Goal: Information Seeking & Learning: Check status

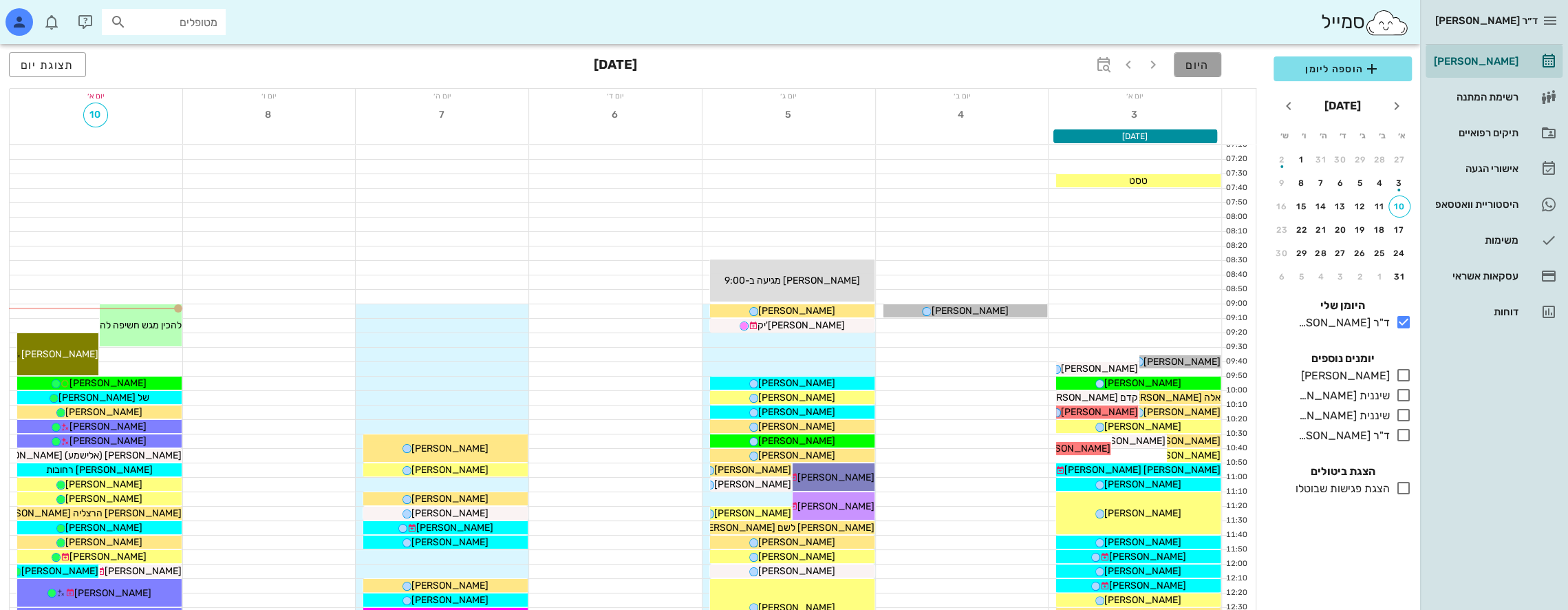
click at [1201, 69] on span "היום" at bounding box center [1197, 65] width 24 height 13
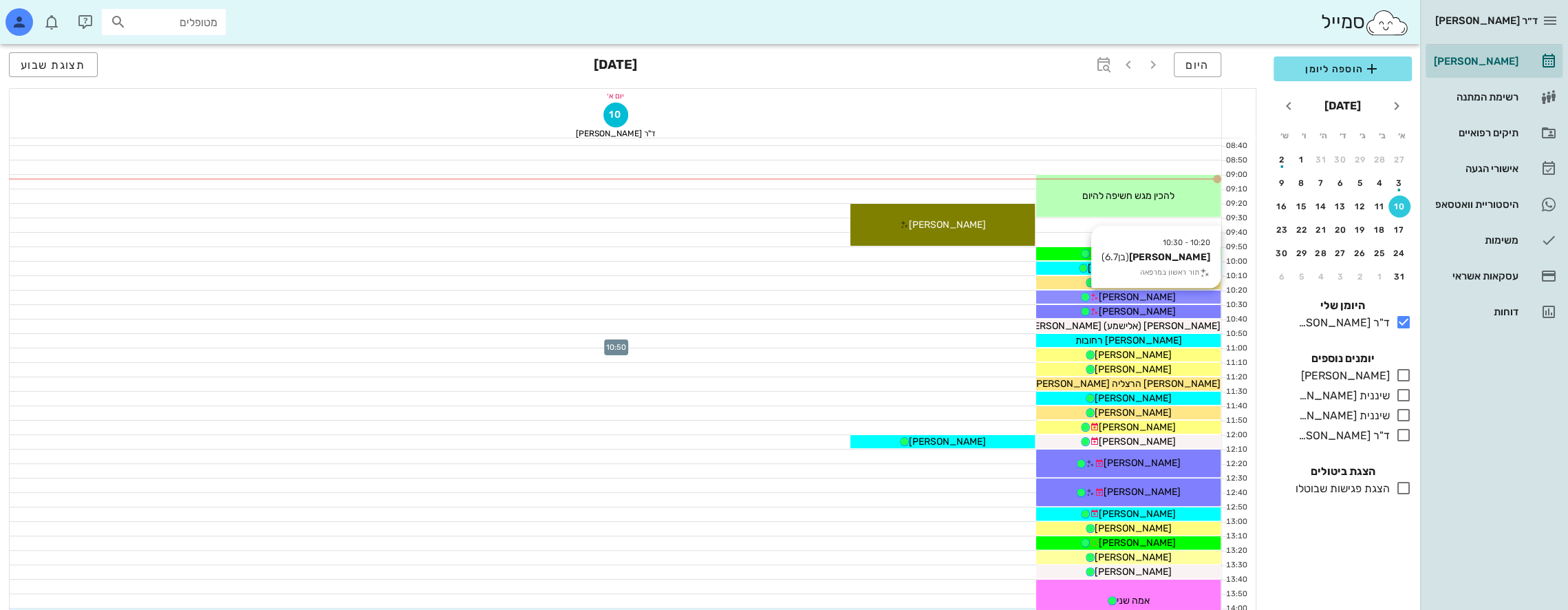
scroll to position [138, 0]
click at [1149, 228] on div at bounding box center [616, 225] width 1212 height 14
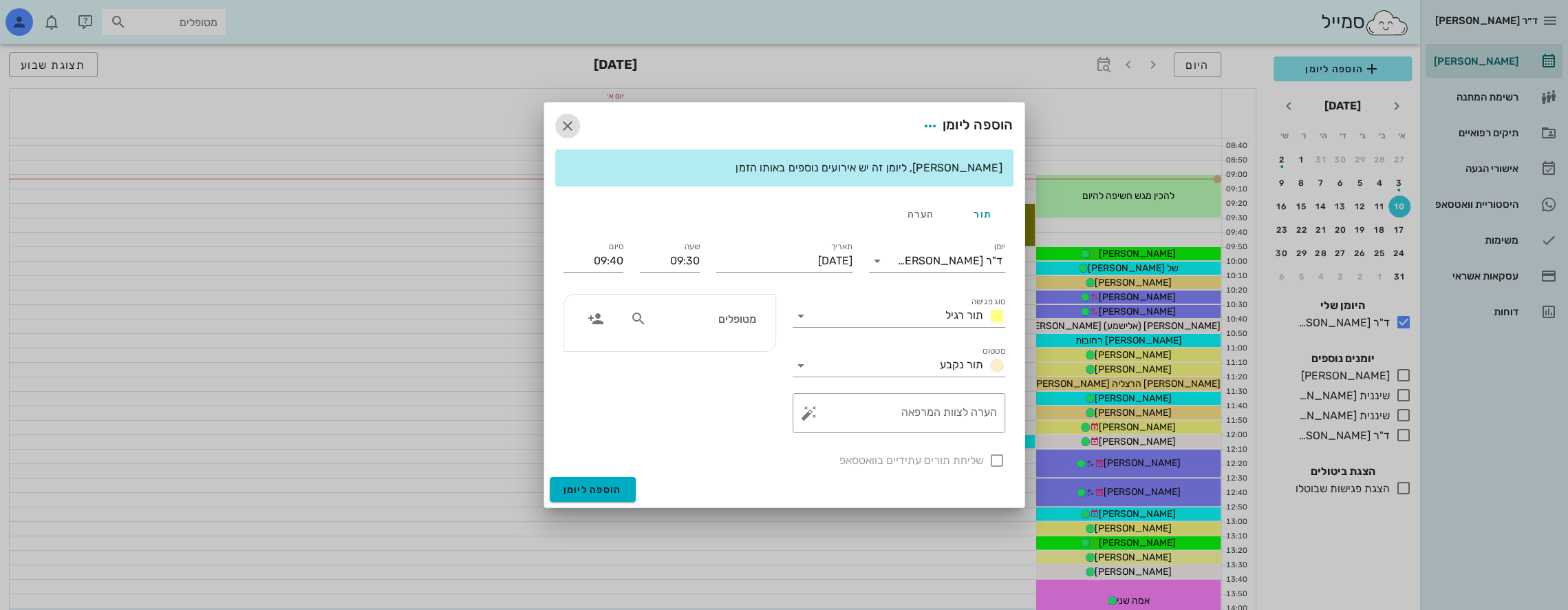
click at [570, 126] on icon "button" at bounding box center [567, 126] width 17 height 17
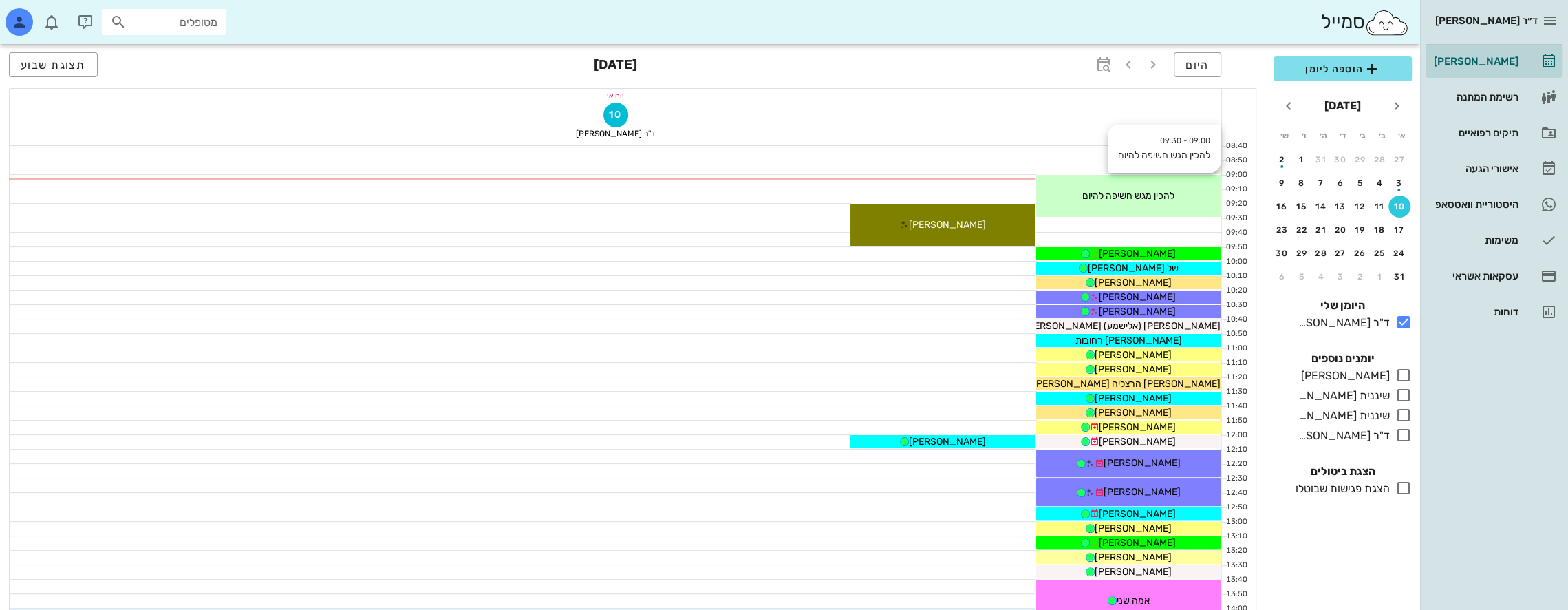
click at [1196, 190] on div "להכין מגש חשיפה להיום" at bounding box center [1128, 195] width 185 height 14
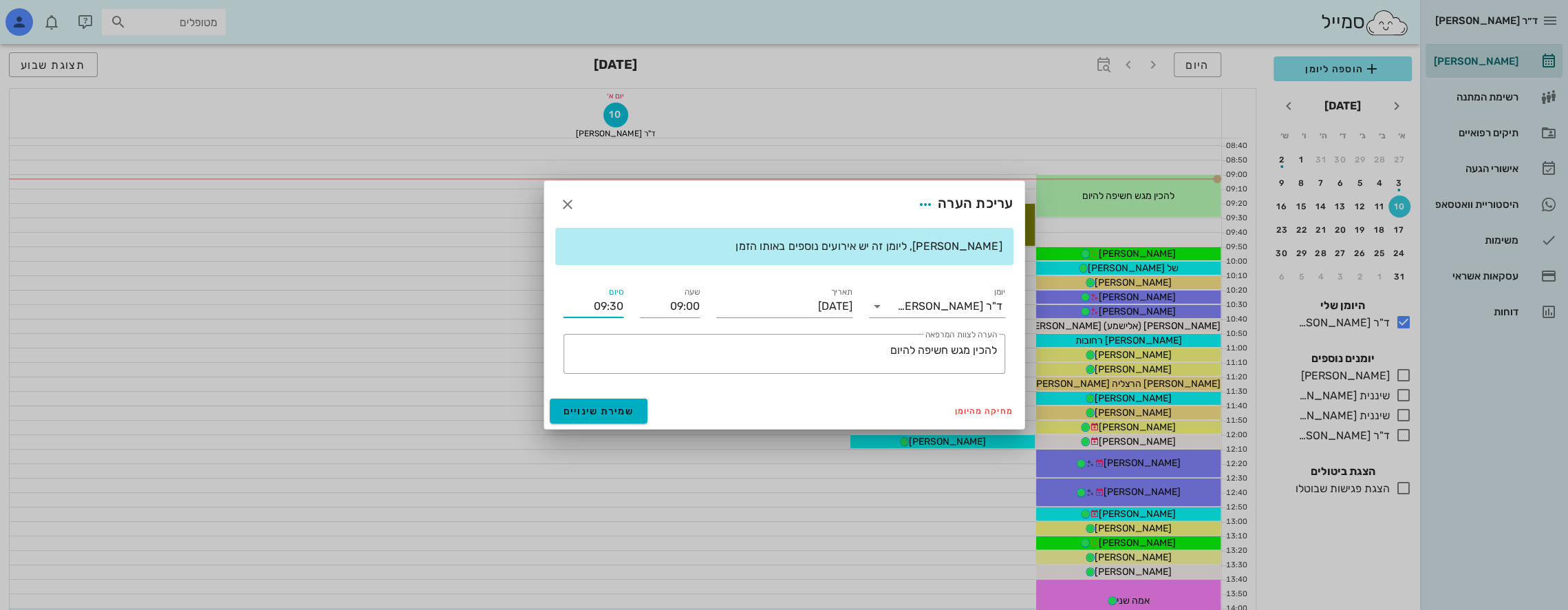
click at [614, 306] on input "09:30" at bounding box center [593, 306] width 60 height 22
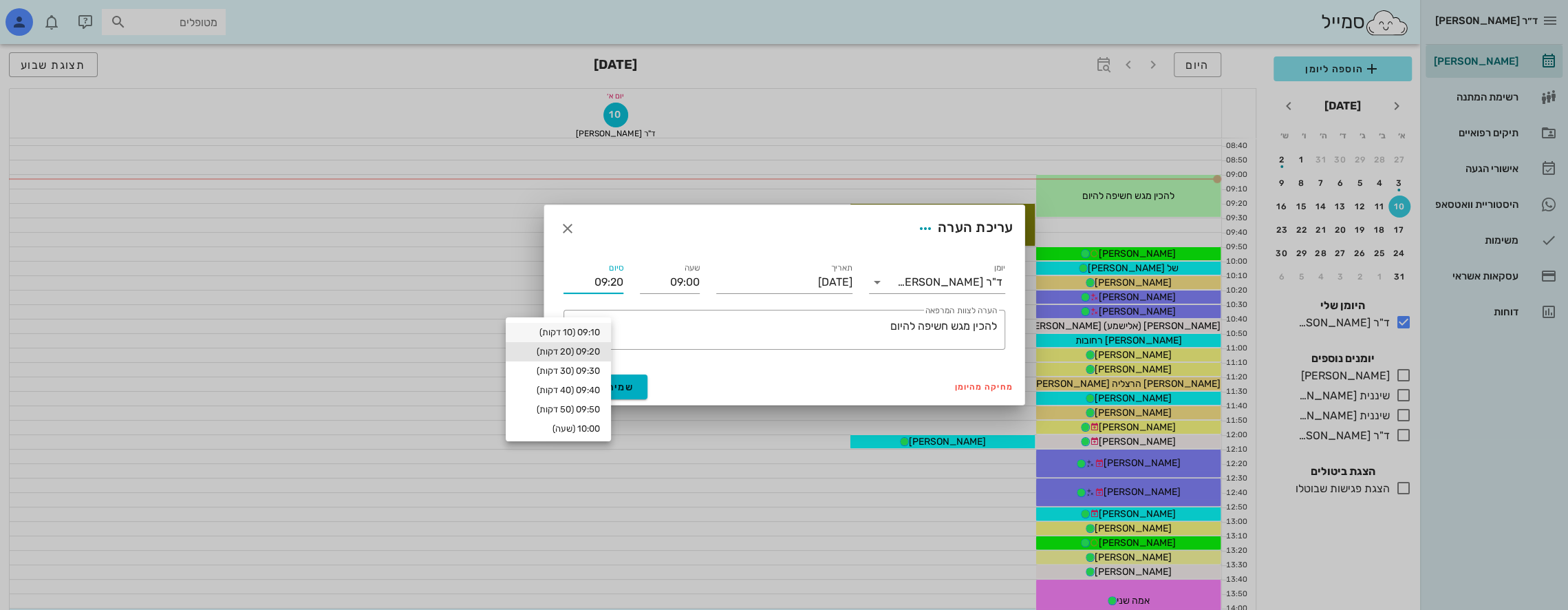
type input "09:20"
click at [549, 374] on button "שמירת שינויים" at bounding box center [598, 387] width 98 height 24
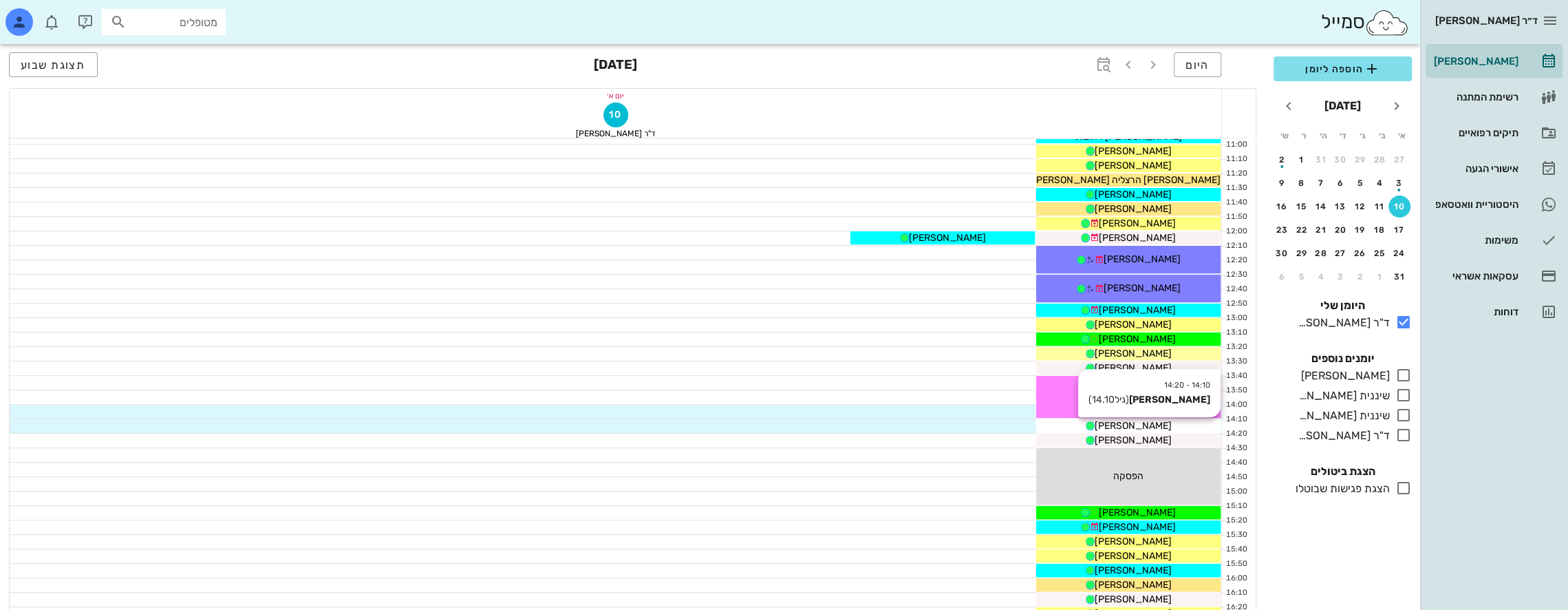
scroll to position [344, 0]
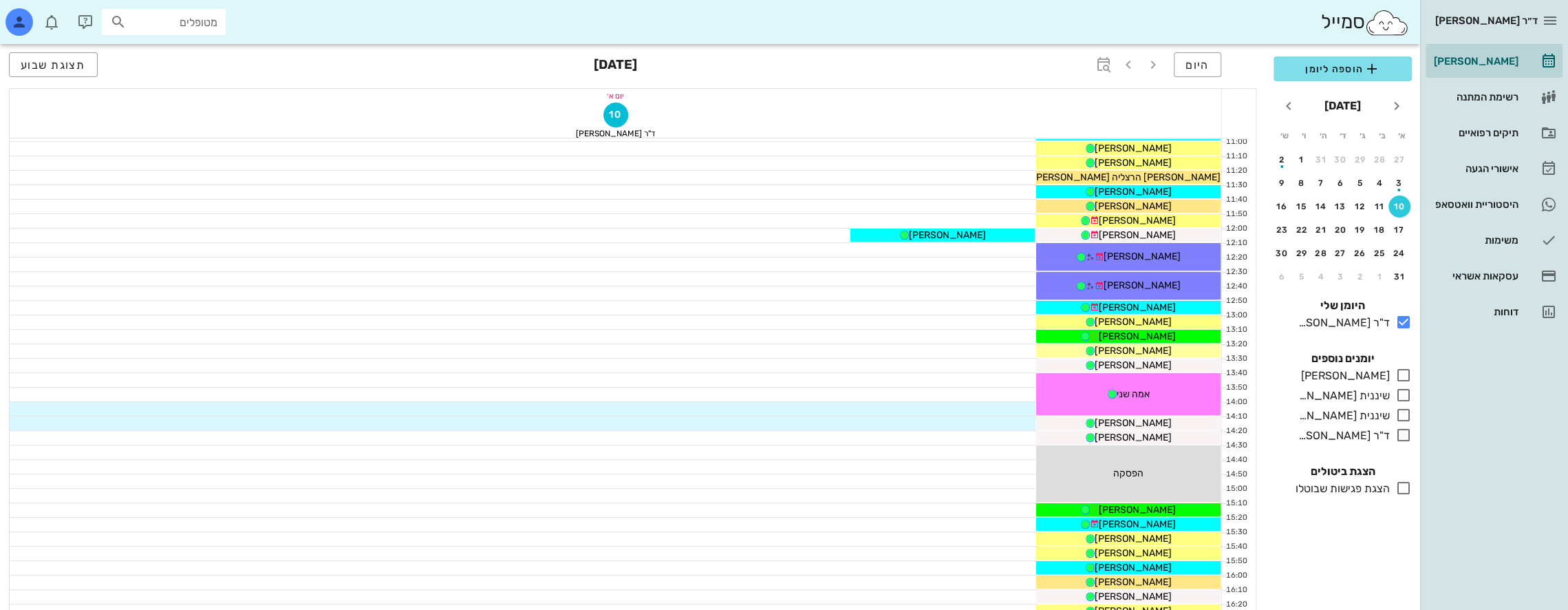
scroll to position [344, 0]
click at [171, 24] on input "מטופלים" at bounding box center [173, 22] width 88 height 18
type input "u"
type input "[PERSON_NAME] א"
click at [203, 70] on div "0535227611" at bounding box center [139, 75] width 152 height 11
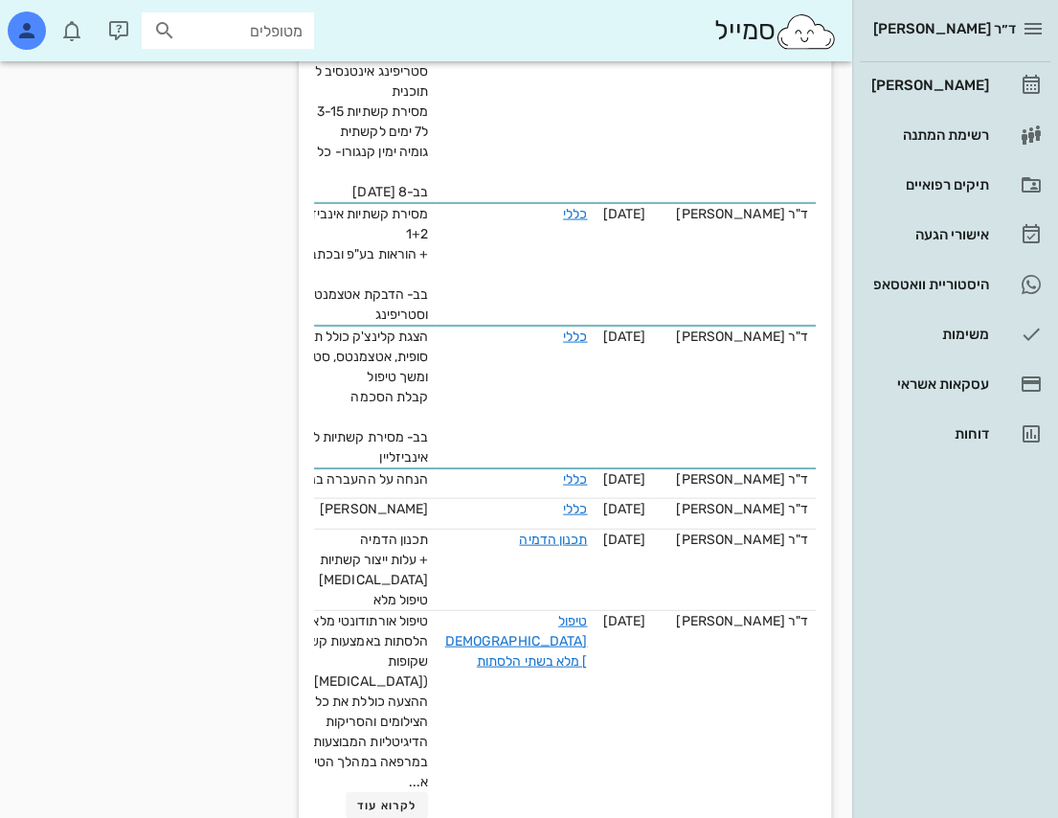
scroll to position [1532, 0]
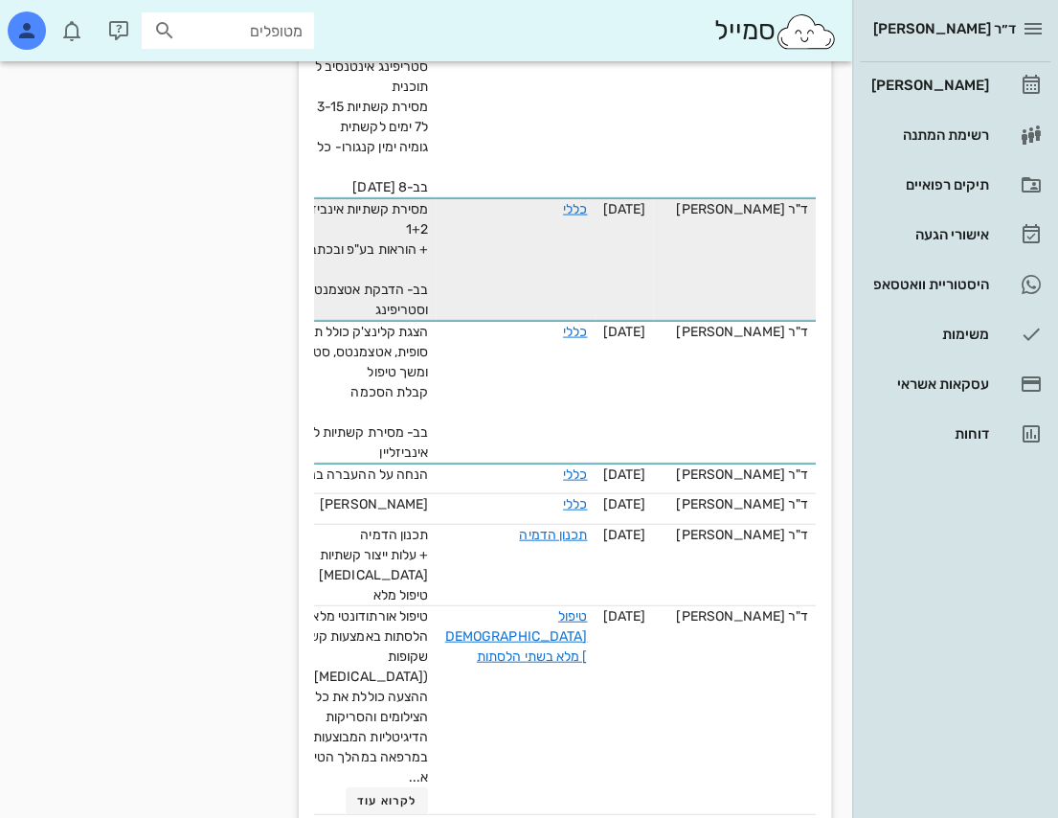
click at [428, 317] on span "מסירת קשתיות אינביזליין 1+2 + הוראות בע"פ ובכתב בב- הדבקת אטצמנטס וסטריפינג" at bounding box center [361, 258] width 133 height 117
click at [575, 216] on link "כללי" at bounding box center [575, 208] width 24 height 16
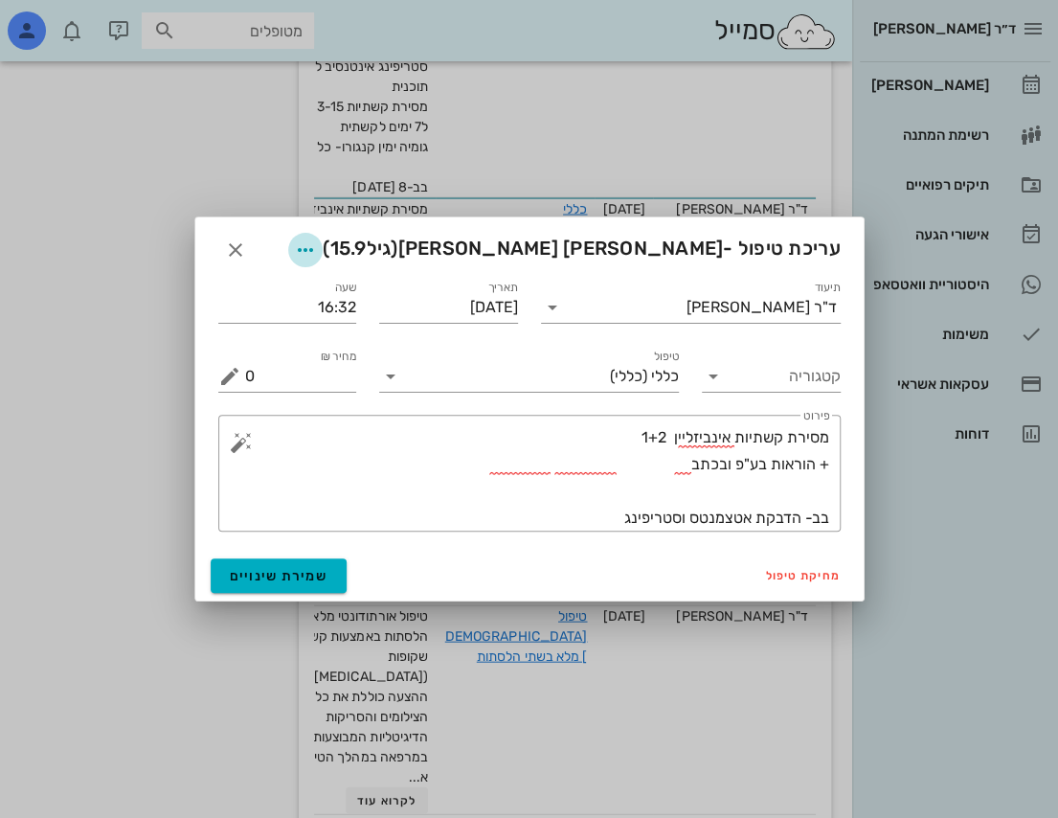
click at [317, 248] on icon "button" at bounding box center [305, 249] width 23 height 23
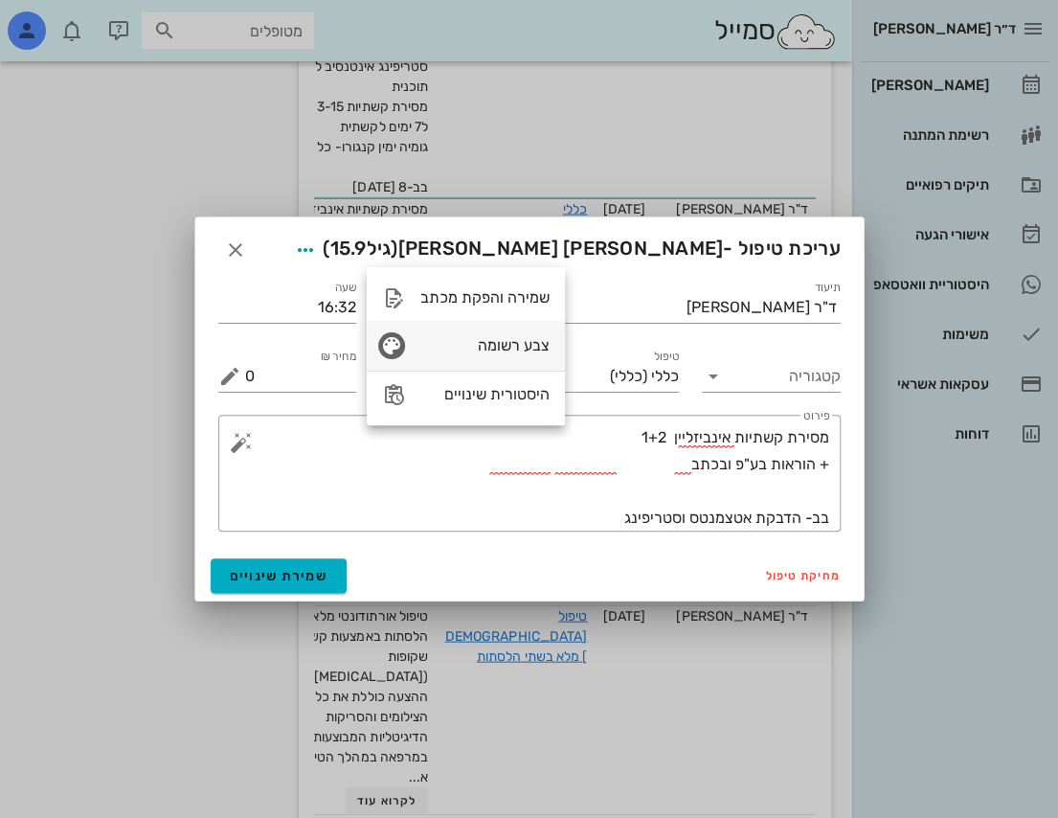
click at [397, 352] on icon "button" at bounding box center [391, 345] width 23 height 23
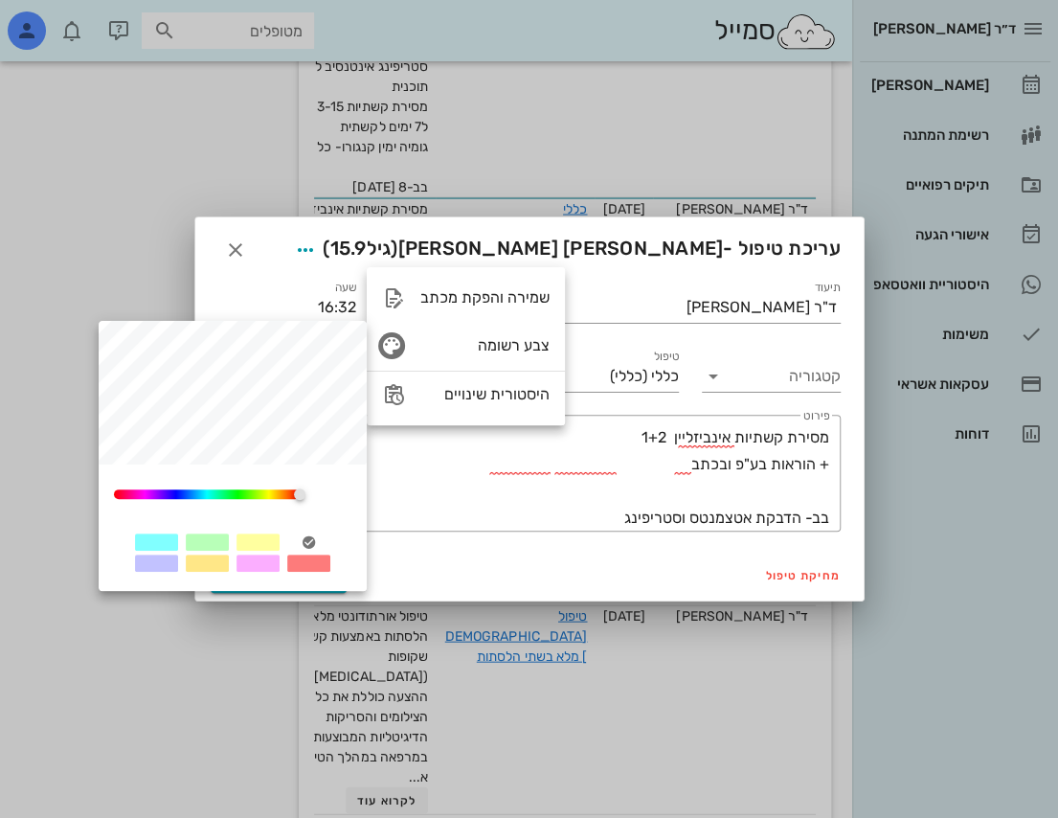
click at [252, 542] on div at bounding box center [258, 541] width 43 height 17
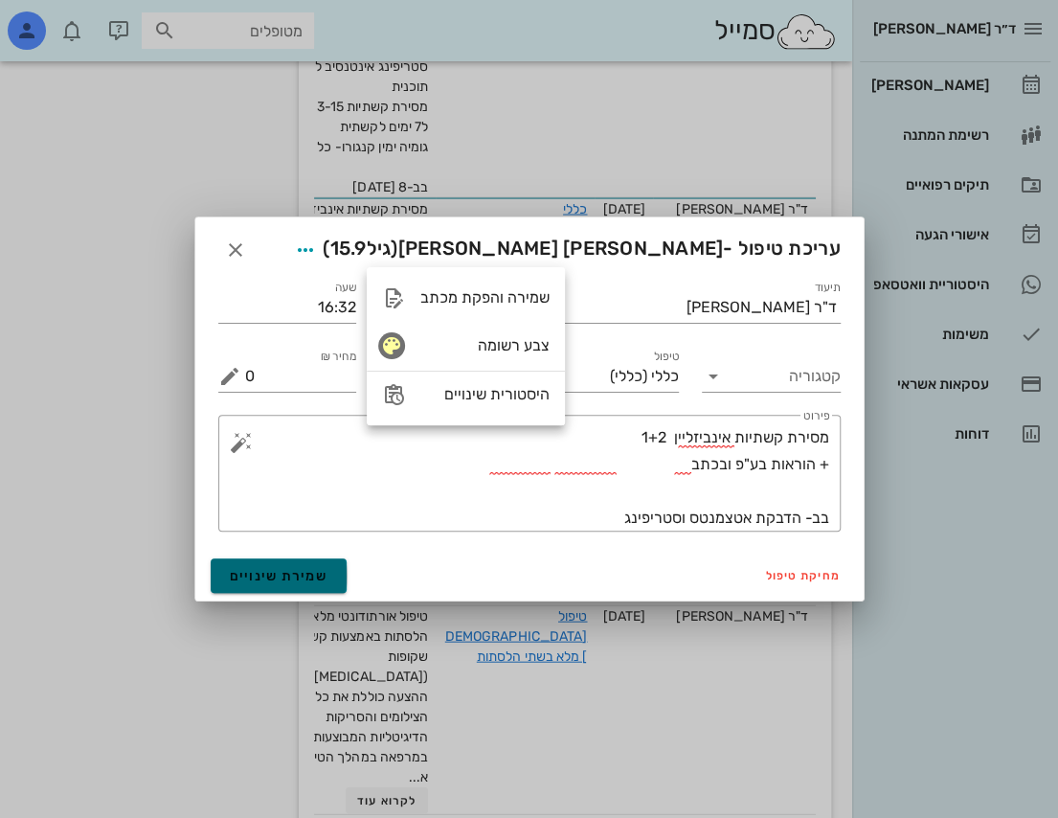
click at [287, 579] on span "שמירת שינויים" at bounding box center [279, 576] width 99 height 16
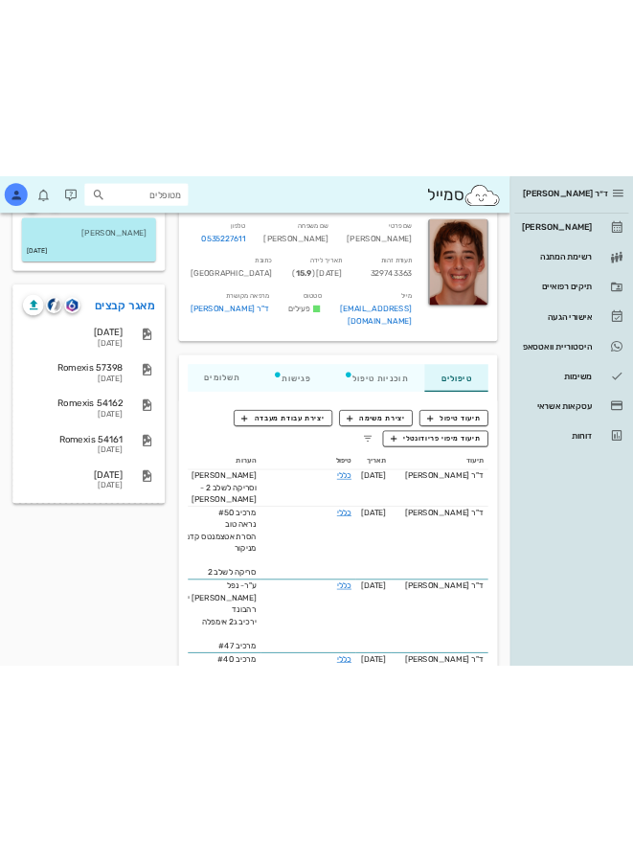
scroll to position [0, 0]
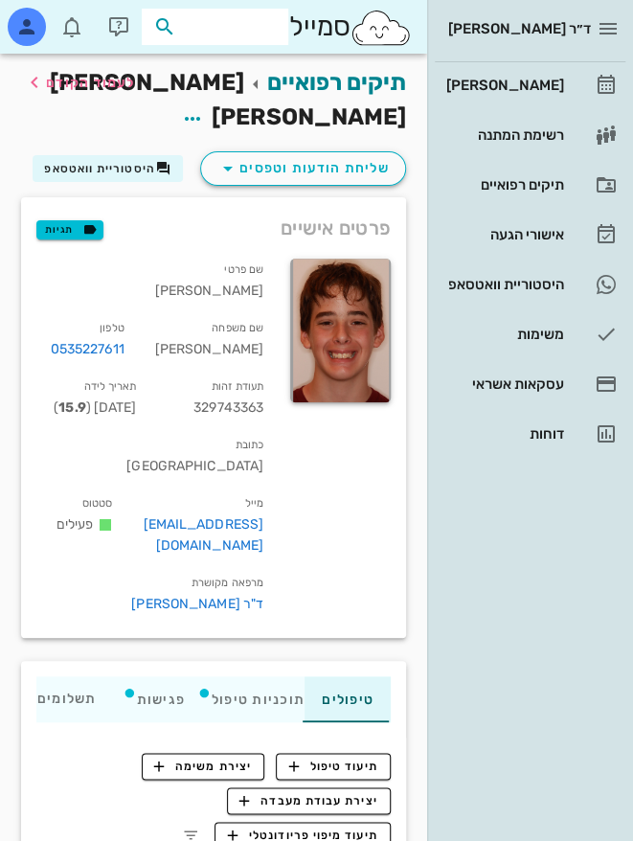
click at [238, 34] on input "text" at bounding box center [228, 26] width 97 height 25
type input "y"
type input "טסה"
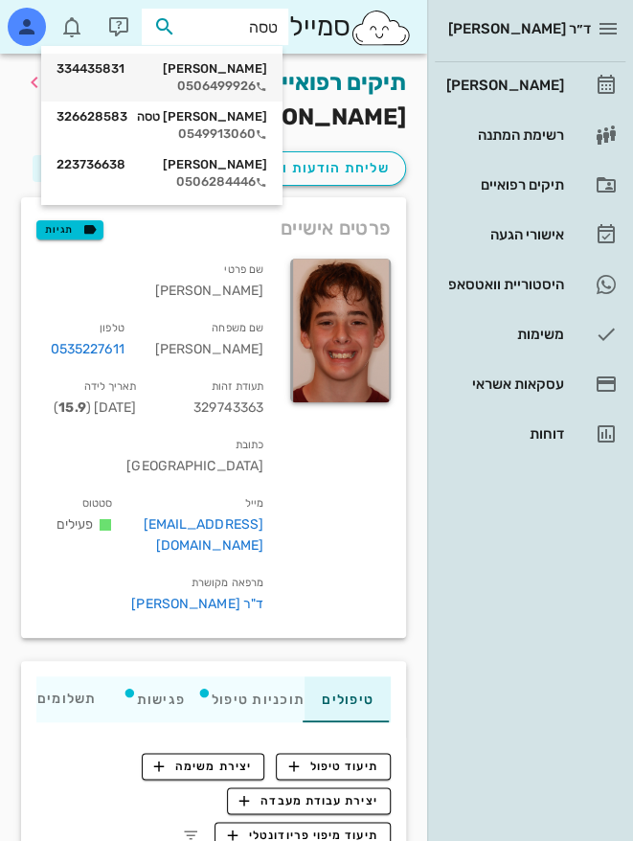
click at [183, 77] on div "[PERSON_NAME] 334435831 0506499926" at bounding box center [162, 78] width 211 height 48
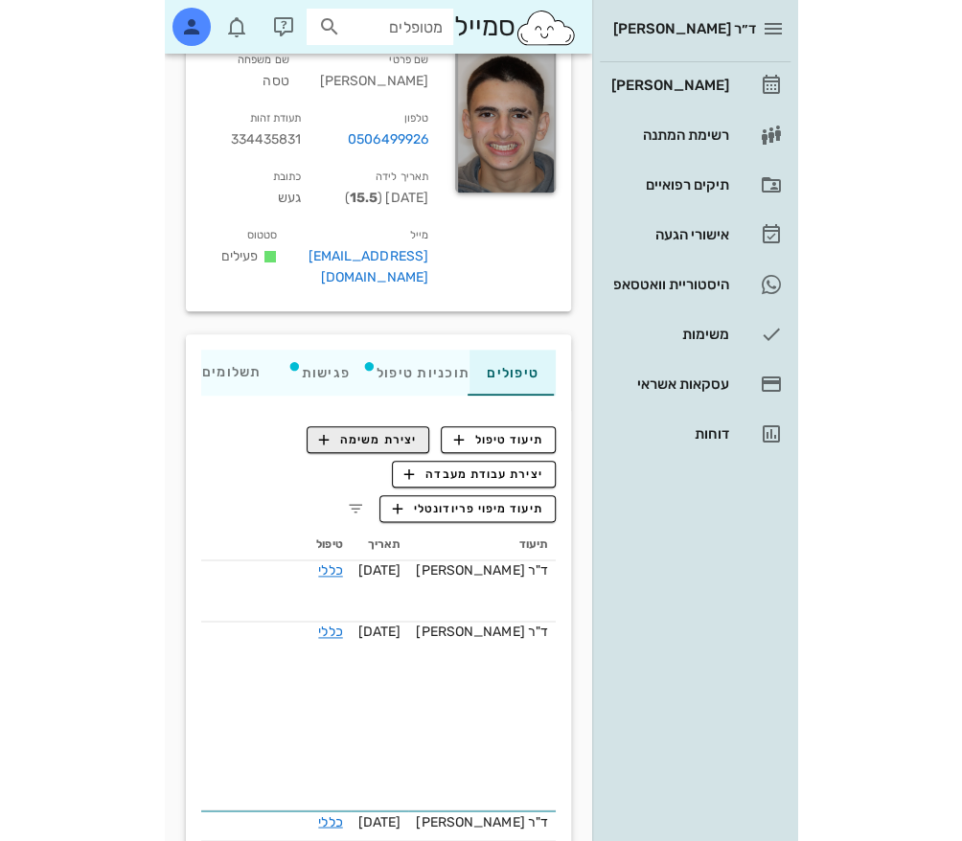
scroll to position [287, 0]
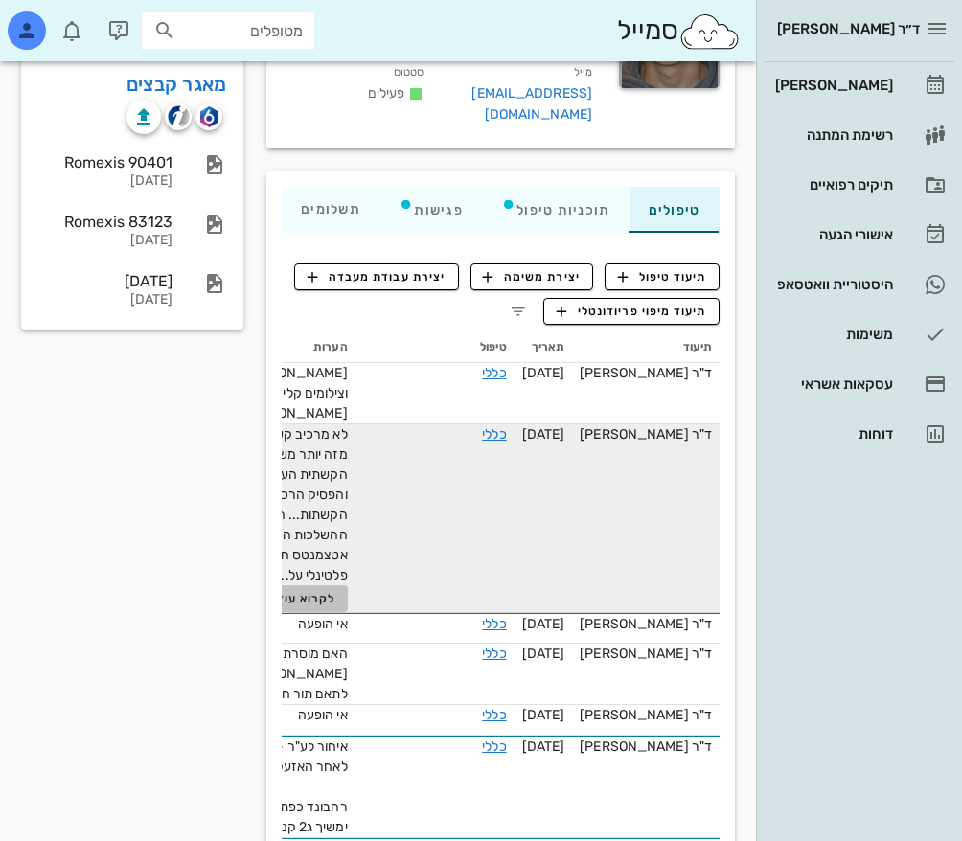
click at [336, 605] on span "לקרוא עוד" at bounding box center [306, 598] width 59 height 13
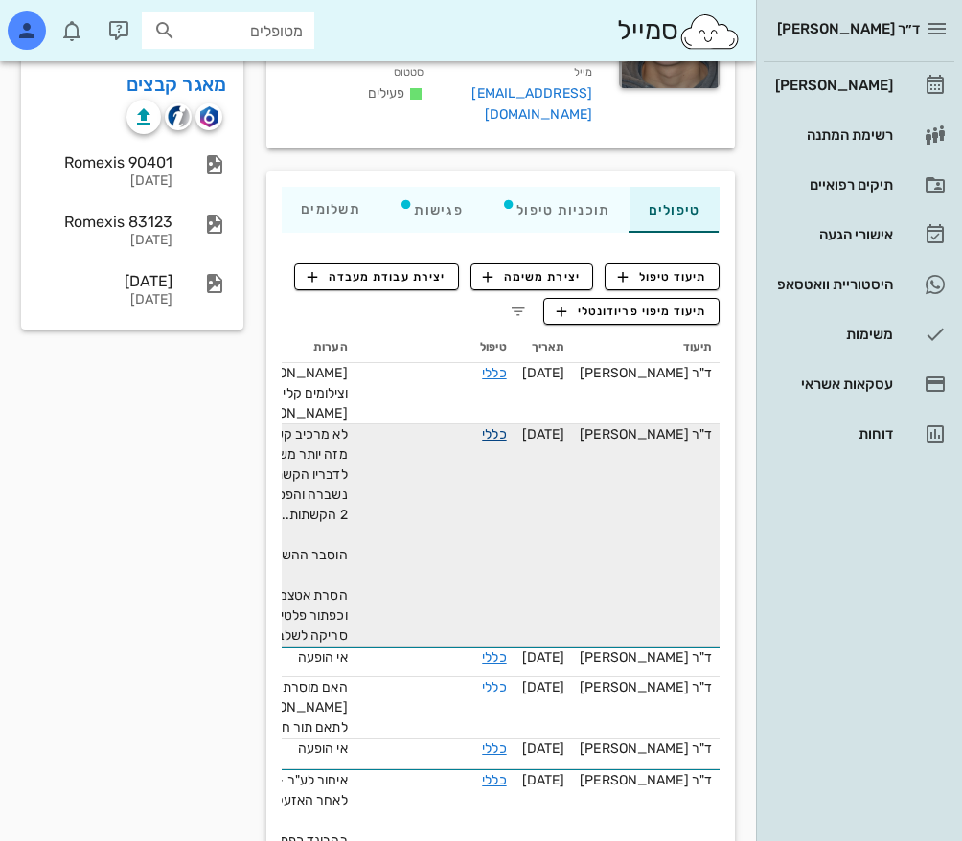
click at [482, 426] on link "כללי" at bounding box center [494, 434] width 24 height 16
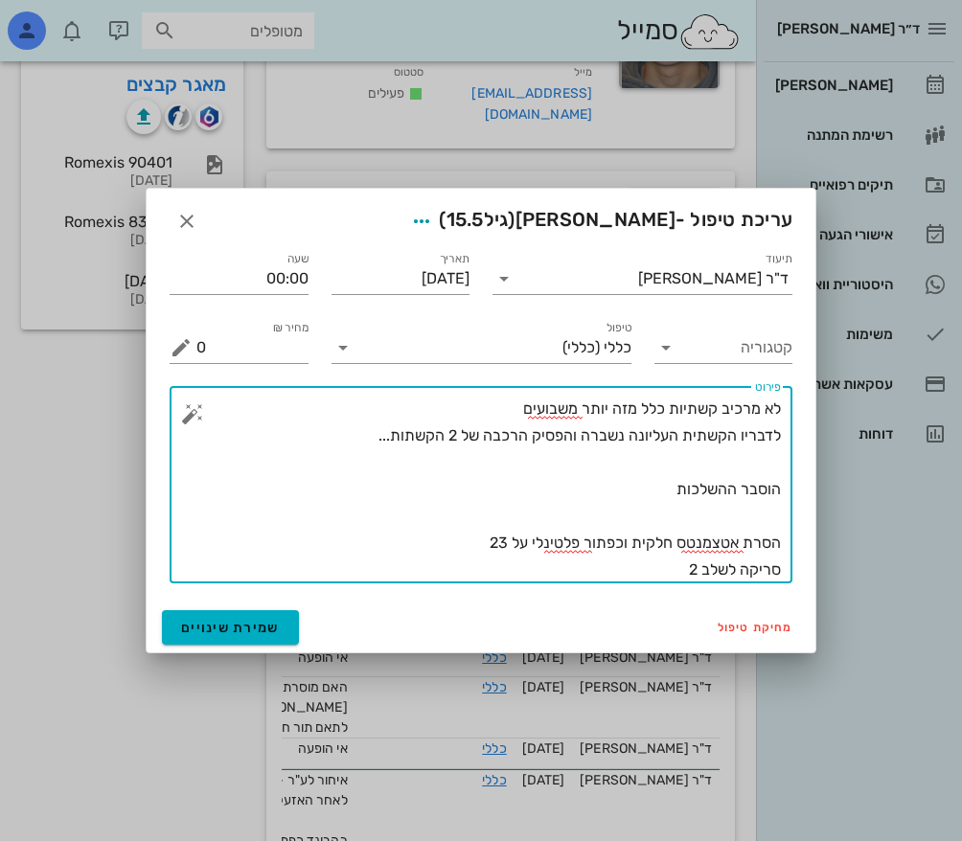
click at [408, 435] on textarea "לא מרכיב קשתיות כלל מזה יותר משבועים לדבריו הקשתית העליונה נשברה והפסיק הרכבה ש…" at bounding box center [488, 490] width 584 height 188
click at [743, 487] on textarea "לא מרכיב קשתיות כלל מזה יותר משבועים לדבריו הקשתית העליונה נשברה והפסיק הרכבה ש…" at bounding box center [488, 490] width 584 height 188
type textarea "לא מרכיב קשתיות כלל מזה יותר משבועים לדבריו הקשתית העליונה נשברה והפסיק הרכבה ש…"
click at [234, 624] on span "שמירת שינויים" at bounding box center [230, 628] width 99 height 16
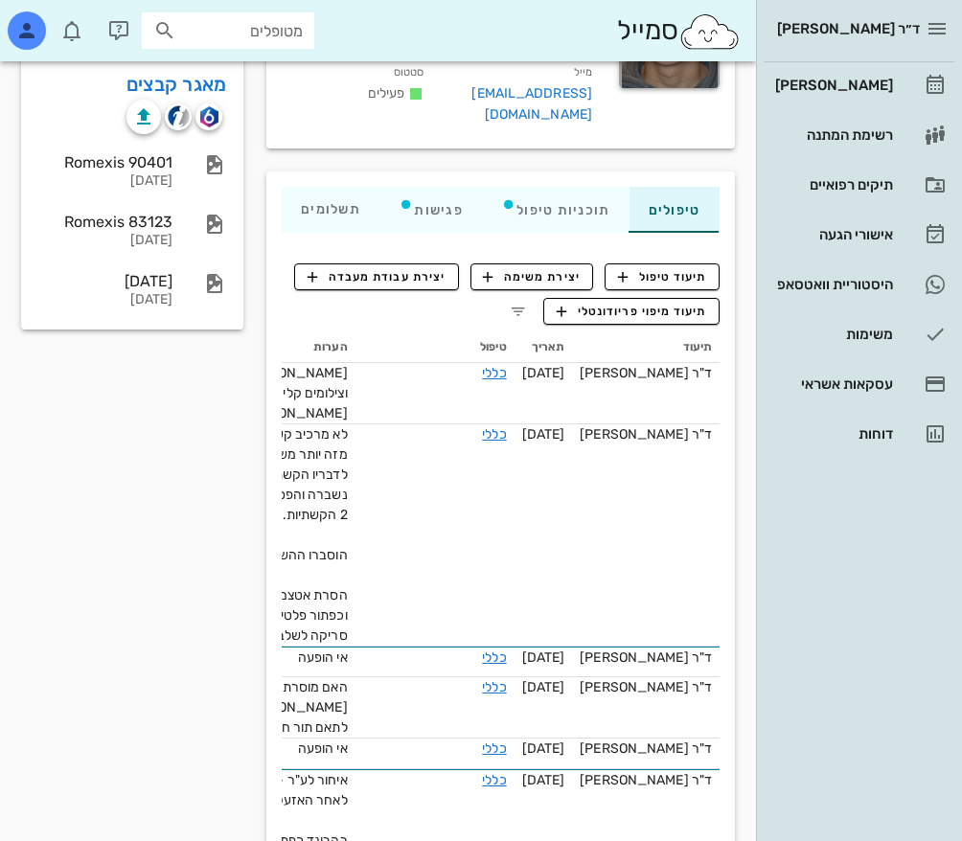
click at [246, 33] on input "מטופלים" at bounding box center [241, 30] width 123 height 25
type input "c"
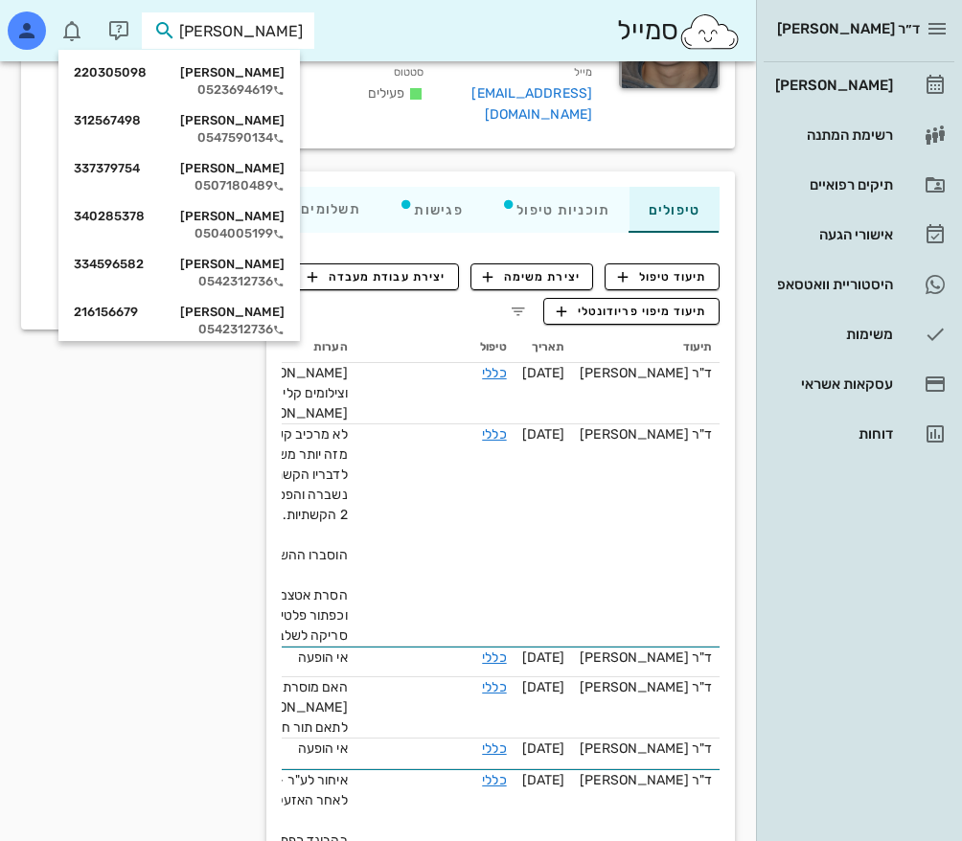
type input "[PERSON_NAME]"
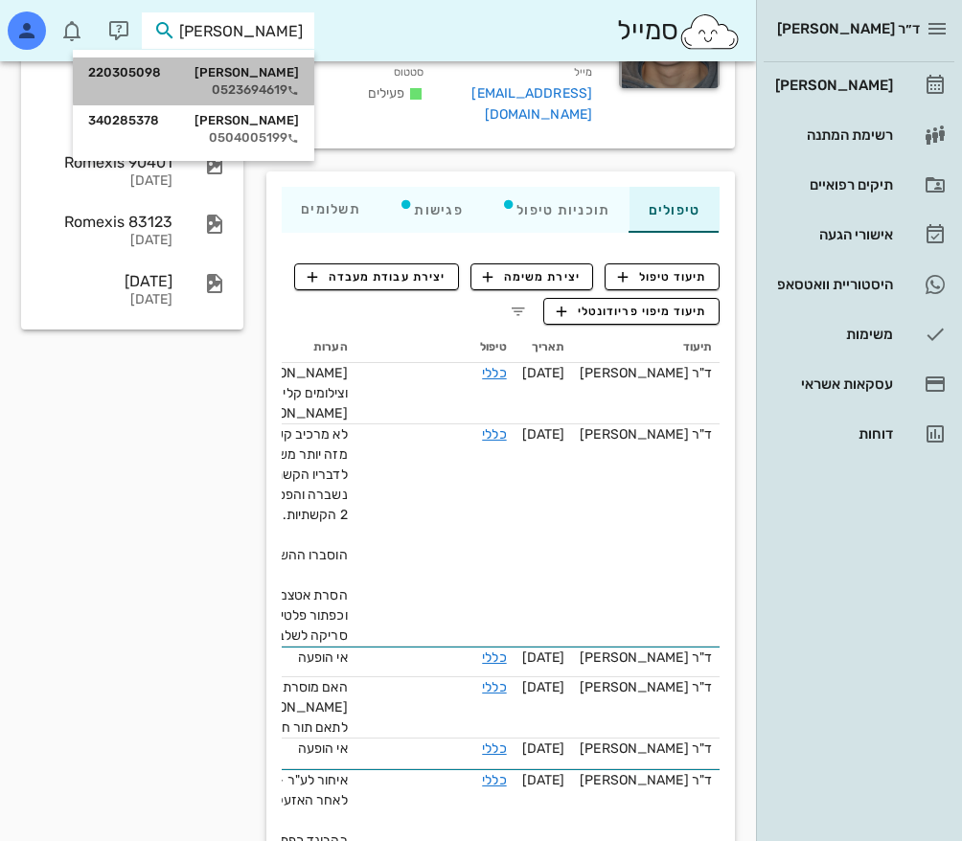
click at [262, 83] on div "0523694619" at bounding box center [193, 89] width 211 height 15
